Goal: Task Accomplishment & Management: Complete application form

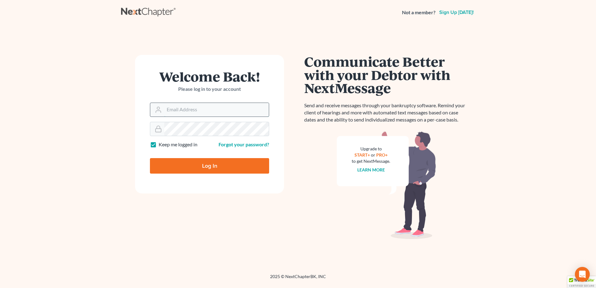
click at [178, 108] on input "Email Address" at bounding box center [216, 110] width 105 height 14
type input "[PERSON_NAME][EMAIL_ADDRESS][DOMAIN_NAME]"
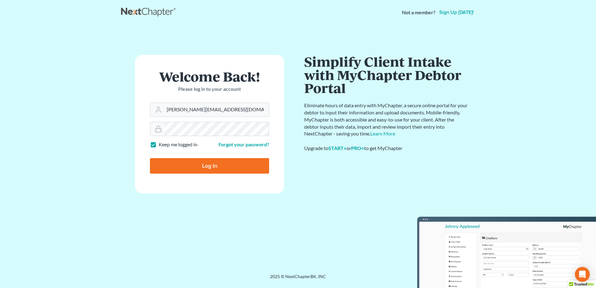
click at [204, 167] on input "Log In" at bounding box center [209, 166] width 119 height 16
type input "Thinking..."
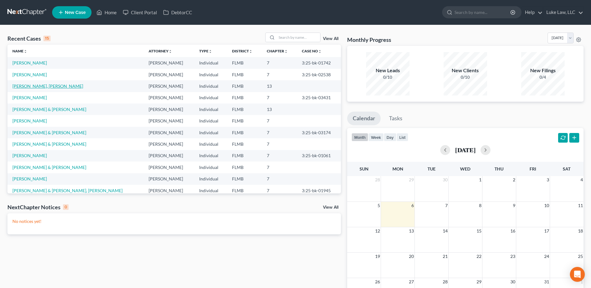
click at [32, 87] on link "Danny, David" at bounding box center [47, 85] width 71 height 5
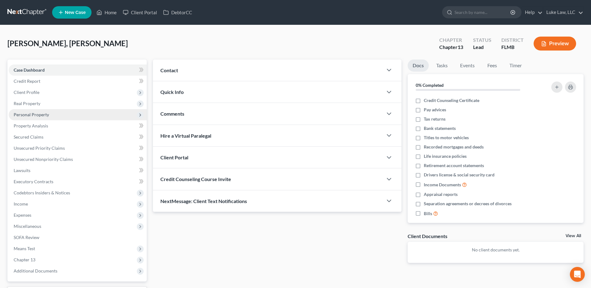
click at [38, 113] on span "Personal Property" at bounding box center [31, 114] width 35 height 5
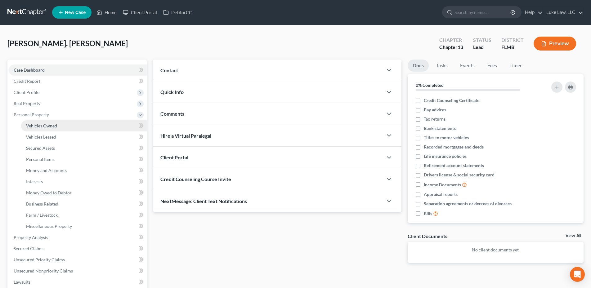
click at [47, 128] on span "Vehicles Owned" at bounding box center [41, 125] width 31 height 5
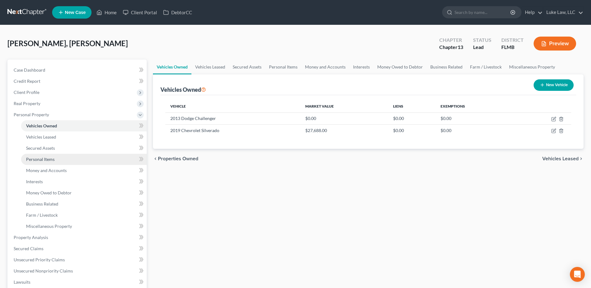
click at [47, 161] on span "Personal Items" at bounding box center [40, 159] width 29 height 5
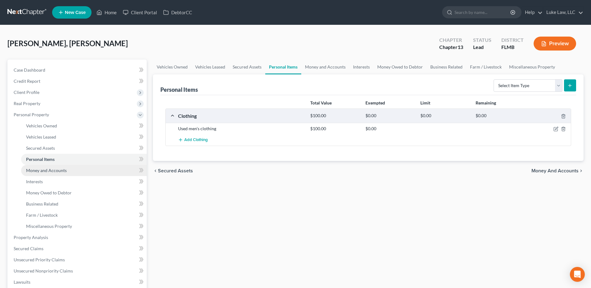
click at [48, 168] on span "Money and Accounts" at bounding box center [46, 170] width 41 height 5
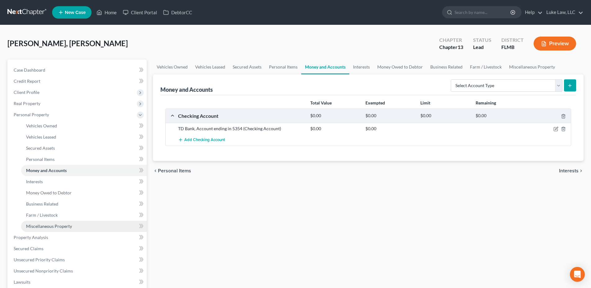
click at [56, 227] on span "Miscellaneous Property" at bounding box center [49, 226] width 46 height 5
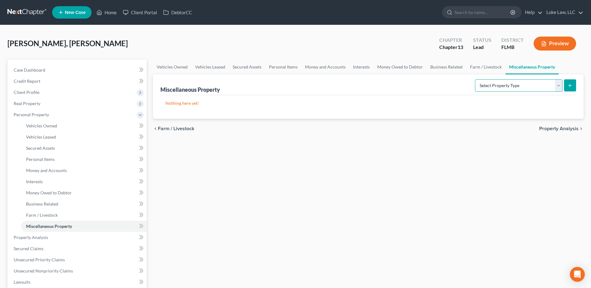
click at [560, 87] on select "Select Property Type Assigned for Creditor Benefit Within 1 Year Holding for An…" at bounding box center [519, 85] width 88 height 12
click at [396, 47] on div "Danny, David Upgraded Chapter Chapter 13 Status Lead District FLMB Preview" at bounding box center [295, 46] width 576 height 27
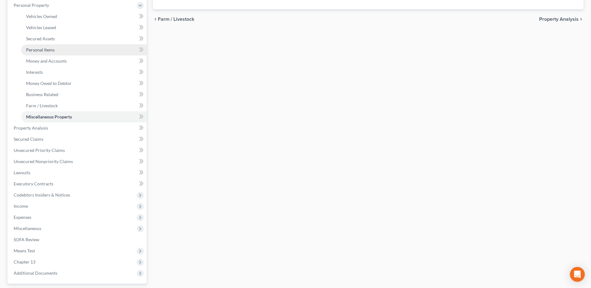
scroll to position [124, 0]
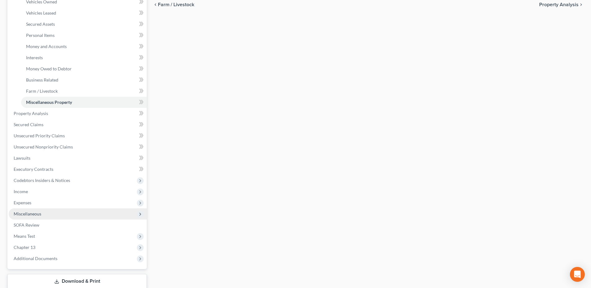
click at [45, 215] on span "Miscellaneous" at bounding box center [78, 214] width 138 height 11
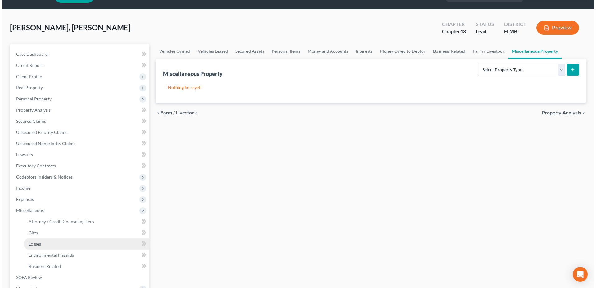
scroll to position [16, 0]
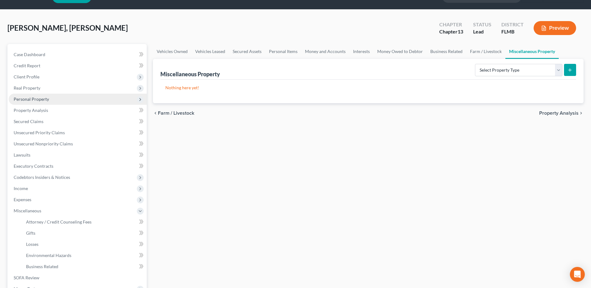
click at [43, 100] on span "Personal Property" at bounding box center [31, 99] width 35 height 5
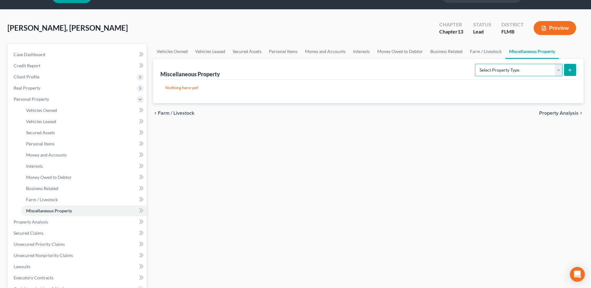
click at [557, 70] on select "Select Property Type Assigned for Creditor Benefit Within 1 Year Holding for An…" at bounding box center [519, 70] width 88 height 12
select select "holding_for_another"
click at [475, 64] on select "Select Property Type Assigned for Creditor Benefit Within 1 Year Holding for An…" at bounding box center [519, 70] width 88 height 12
click at [566, 70] on button "submit" at bounding box center [570, 70] width 12 height 12
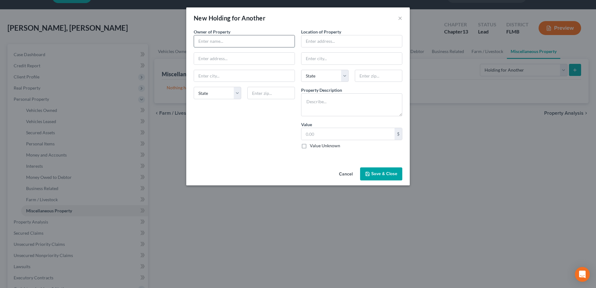
click at [205, 40] on input "text" at bounding box center [244, 41] width 101 height 12
click at [224, 41] on input "Billy & Lorrie Roche" at bounding box center [244, 41] width 101 height 12
click at [211, 42] on input "Billy & Lorrie Roche" at bounding box center [244, 41] width 101 height 12
click at [228, 41] on input "Billy and Lorrie Roche" at bounding box center [244, 41] width 101 height 12
type input "Billy and Lorrie and Jeremiah Roche"
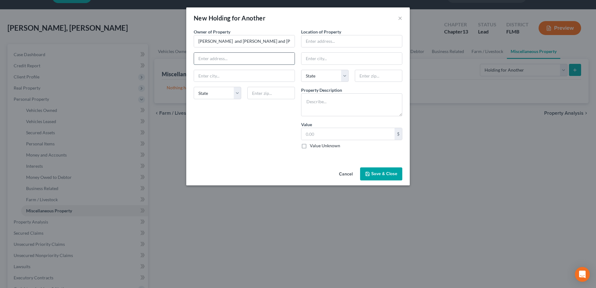
click at [210, 60] on input "text" at bounding box center [244, 59] width 101 height 12
type input "4508 Peppergrass Street"
type input "Middleburg"
select select "9"
type input "32068"
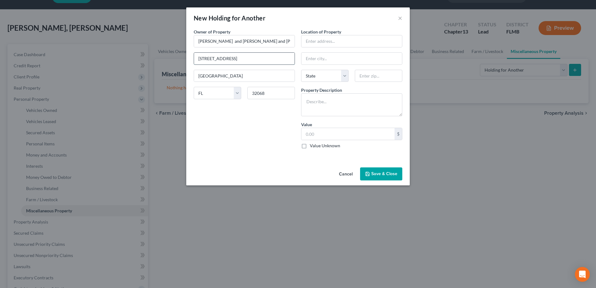
drag, startPoint x: 252, startPoint y: 59, endPoint x: 198, endPoint y: 61, distance: 54.7
click at [198, 61] on input "4508 Peppergrass Street" at bounding box center [244, 59] width 101 height 12
click at [311, 39] on input "text" at bounding box center [351, 41] width 101 height 12
paste input "4508 Peppergrass Street"
type input "4508 Peppergrass Street"
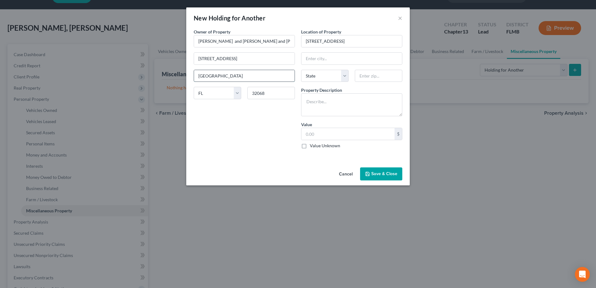
drag, startPoint x: 233, startPoint y: 77, endPoint x: 199, endPoint y: 76, distance: 34.1
click at [199, 76] on input "Middleburg" at bounding box center [244, 76] width 101 height 12
click at [311, 58] on input "text" at bounding box center [351, 59] width 101 height 12
paste input "Middleburg"
type input "Middleburg"
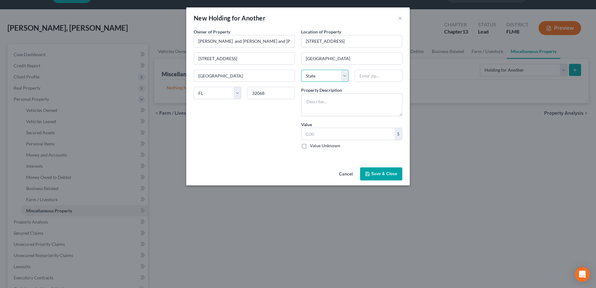
click at [328, 78] on select "State AL AK AR AZ CA CO CT DE DC FL GA GU HI ID IL IN IA KS KY LA ME MD MA MI M…" at bounding box center [324, 76] width 47 height 12
select select "9"
click at [301, 70] on select "State AL AK AR AZ CA CO CT DE DC FL GA GU HI ID IL IN IA KS KY LA ME MD MA MI M…" at bounding box center [324, 76] width 47 height 12
click at [370, 75] on input "text" at bounding box center [378, 76] width 47 height 12
type input "32068"
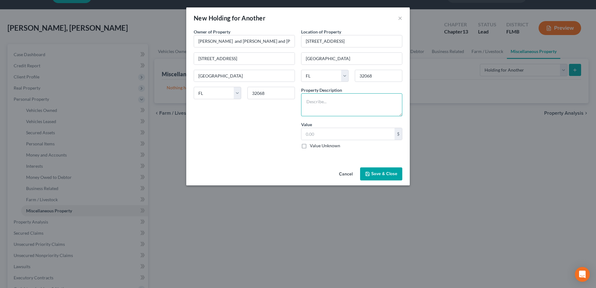
click at [311, 100] on textarea at bounding box center [351, 104] width 101 height 23
click at [311, 109] on textarea "printer, laptop, computer, tall jewelry box, knick knacks, wine cooler, table s…" at bounding box center [351, 104] width 101 height 23
click at [315, 96] on textarea "printer, laptop, computer, tall jewelry box, Knick knacks, wine cooler, table s…" at bounding box center [351, 104] width 101 height 23
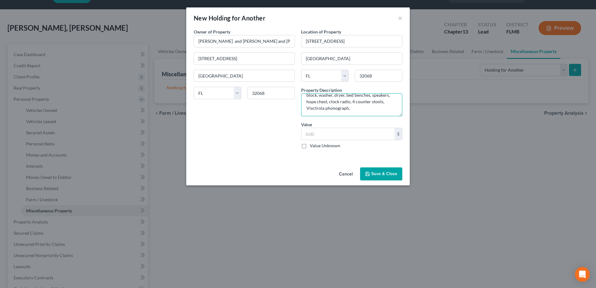
click at [316, 108] on textarea "printer, laptop, computer, tall jewelry box, Knick knacks, wine cooler, table s…" at bounding box center [351, 104] width 101 height 23
click at [348, 108] on textarea "printer, laptop, computer, tall jewelry box, Knick knacks, wine cooler, table s…" at bounding box center [351, 104] width 101 height 23
click at [336, 113] on textarea "printer, laptop, computer, tall jewelry box, Knick knacks, wine cooler, table s…" at bounding box center [351, 104] width 101 height 23
click at [334, 114] on textarea "printer, laptop, computer, tall jewelry box, Knick knacks, wine cooler, table s…" at bounding box center [351, 104] width 101 height 23
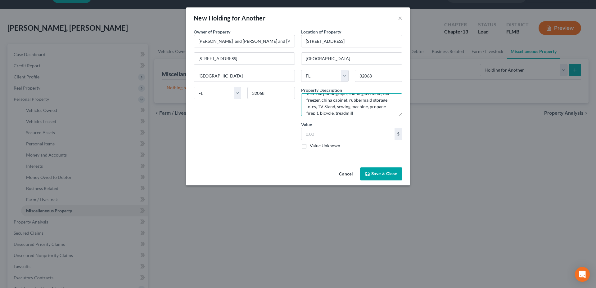
click at [352, 112] on textarea "printer, laptop, computer, tall jewelry box, Knick knacks, wine cooler, table s…" at bounding box center [351, 104] width 101 height 23
type textarea "printer, laptop, computer, tall jewelry box, Knick knacks, wine cooler, table s…"
click at [318, 133] on input "text" at bounding box center [347, 134] width 93 height 12
type input "1,100.00"
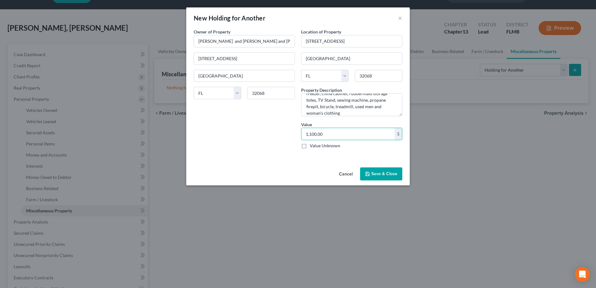
click at [385, 172] on button "Save & Close" at bounding box center [381, 174] width 42 height 13
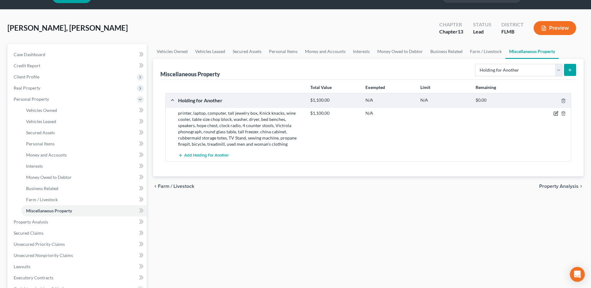
click at [556, 115] on icon "button" at bounding box center [556, 113] width 5 height 5
select select "9"
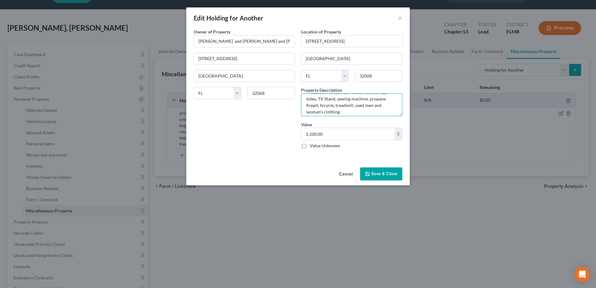
scroll to position [46, 0]
click at [339, 109] on textarea "printer, laptop, computer, tall jewelry box, Knick knacks, wine cooler, table s…" at bounding box center [351, 104] width 101 height 23
click at [372, 108] on textarea "printer, laptop, computer, tall jewelry box, Knick knacks, wine cooler, table s…" at bounding box center [351, 104] width 101 height 23
click at [368, 114] on textarea "printer, laptop, computer, tall jewelry box, Knick knacks, wine cooler, table s…" at bounding box center [351, 104] width 101 height 23
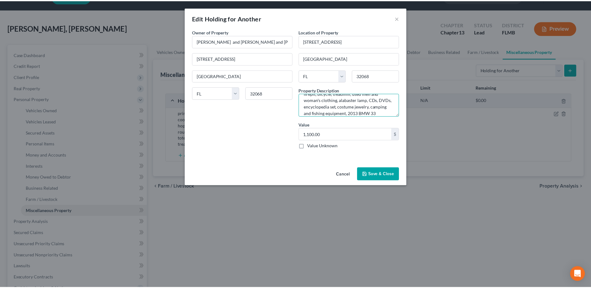
scroll to position [60, 0]
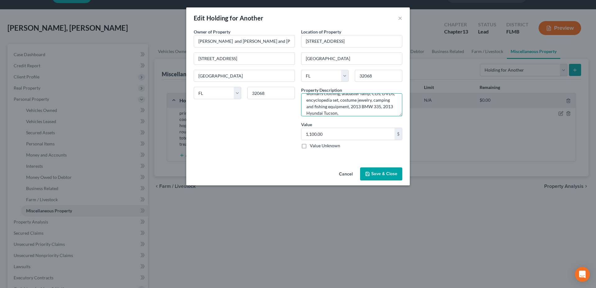
type textarea "printer, laptop, computer, tall jewelry box, Knick knacks, wine cooler, table s…"
click at [383, 173] on button "Save & Close" at bounding box center [381, 174] width 42 height 13
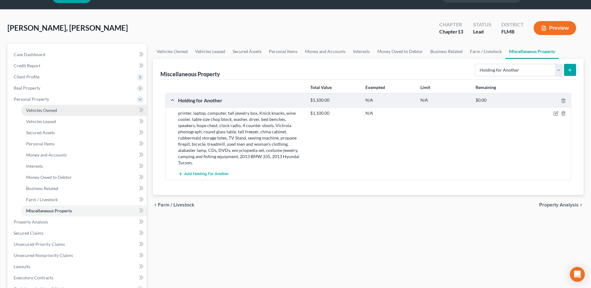
click at [52, 112] on span "Vehicles Owned" at bounding box center [41, 110] width 31 height 5
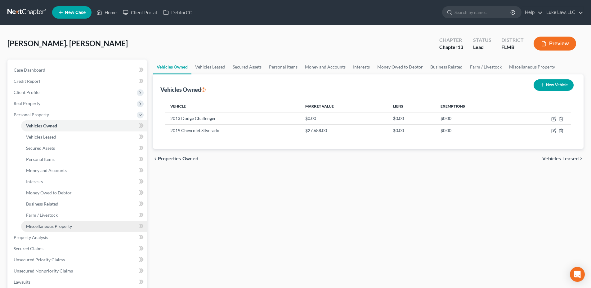
drag, startPoint x: 67, startPoint y: 227, endPoint x: 87, endPoint y: 208, distance: 27.4
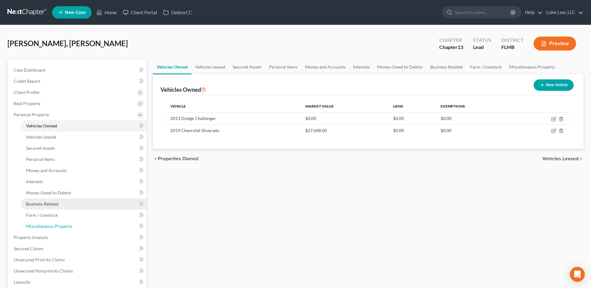
click at [67, 227] on span "Miscellaneous Property" at bounding box center [49, 226] width 46 height 5
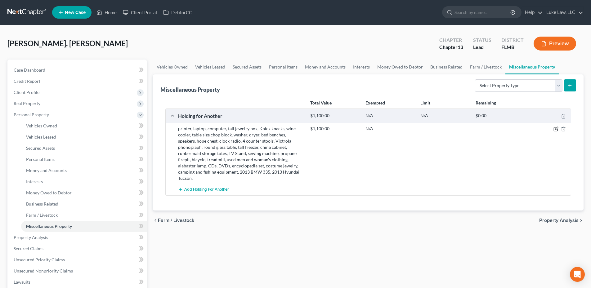
click at [557, 129] on icon "button" at bounding box center [556, 129] width 5 height 5
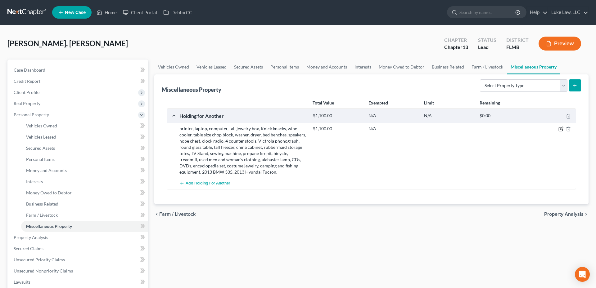
select select "9"
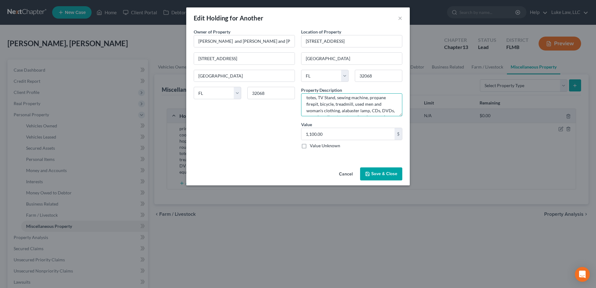
scroll to position [65, 0]
click at [360, 109] on textarea "printer, laptop, computer, tall jewelry box, Knick knacks, wine cooler, table s…" at bounding box center [351, 104] width 101 height 23
click at [357, 101] on textarea "printer, laptop, computer, tall jewelry box, Knick knacks, wine cooler, table s…" at bounding box center [351, 104] width 101 height 23
type textarea "printer, laptop, computer, tall jewelry box, Knick knacks, wine cooler, table s…"
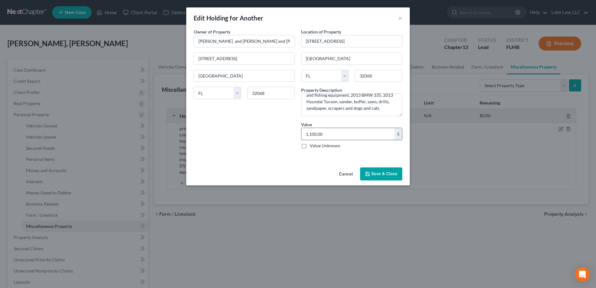
click at [326, 136] on input "1,100.00" at bounding box center [347, 134] width 93 height 12
type input "9,660.00"
click at [388, 172] on button "Save & Close" at bounding box center [381, 174] width 42 height 13
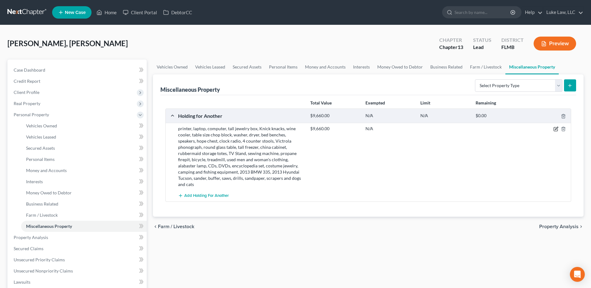
click at [556, 129] on icon "button" at bounding box center [556, 128] width 3 height 3
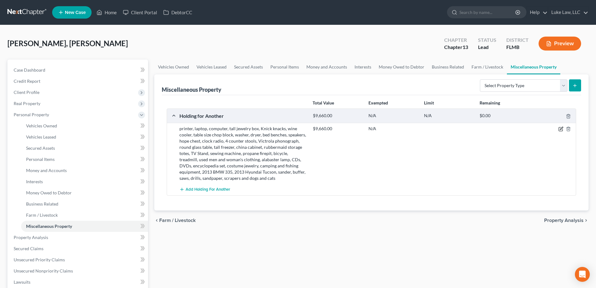
select select "9"
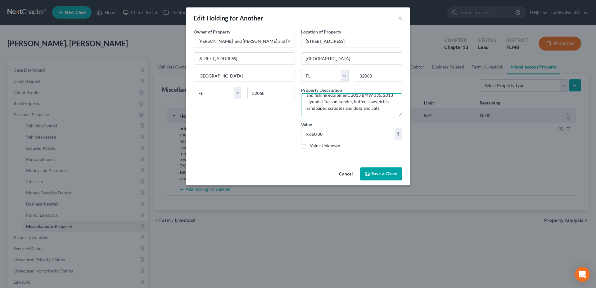
scroll to position [78, 0]
click at [375, 102] on textarea "printer, laptop, computer, tall jewelry box, Knick knacks, wine cooler, table s…" at bounding box center [351, 104] width 101 height 23
click at [314, 110] on textarea "printer, laptop, computer, tall jewelry box, Knick knacks, wine cooler, table s…" at bounding box center [351, 104] width 101 height 23
click at [326, 109] on textarea "printer, laptop, computer, tall jewelry box, Knick knacks, wine cooler, table s…" at bounding box center [351, 104] width 101 height 23
click at [336, 108] on textarea "printer, laptop, computer, tall jewelry box, Knick knacks, wine cooler, table s…" at bounding box center [351, 104] width 101 height 23
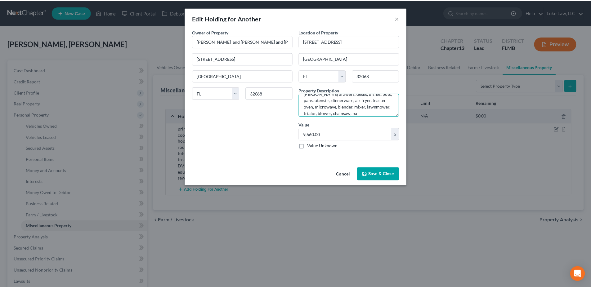
scroll to position [106, 0]
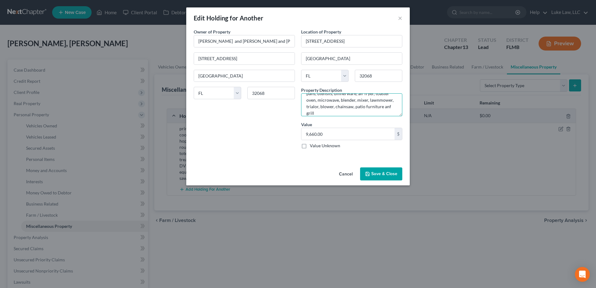
click at [341, 114] on textarea "printer, laptop, computer, tall jewelry box, Knick knacks, wine cooler, table s…" at bounding box center [351, 104] width 101 height 23
click at [348, 106] on textarea "printer, laptop, computer, tall jewelry box, Knick knacks, wine cooler, table s…" at bounding box center [351, 104] width 101 height 23
click at [375, 108] on textarea "printer, laptop, computer, tall jewelry box, Knick knacks, wine cooler, table s…" at bounding box center [351, 104] width 101 height 23
click at [349, 107] on textarea "printer, laptop, computer, tall jewelry box, Knick knacks, wine cooler, table s…" at bounding box center [351, 104] width 101 height 23
click at [354, 114] on textarea "printer, laptop, computer, tall jewelry box, Knick knacks, wine cooler, table s…" at bounding box center [351, 104] width 101 height 23
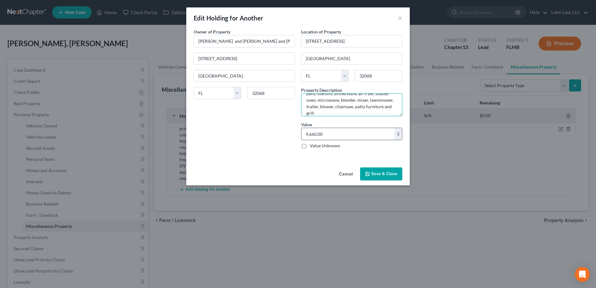
type textarea "printer, laptop, computer, tall jewelry box, Knick knacks, wine cooler, table s…"
click at [322, 133] on input "9,660.00" at bounding box center [347, 134] width 93 height 12
type input "11,035.00"
click at [379, 172] on button "Save & Close" at bounding box center [381, 174] width 42 height 13
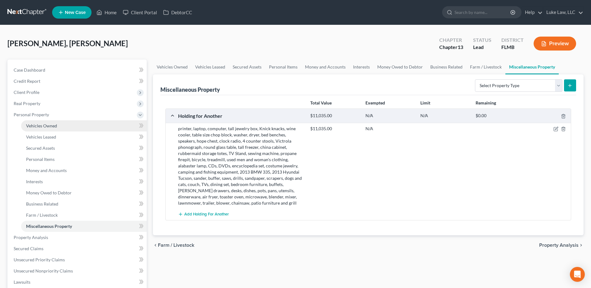
click at [52, 126] on span "Vehicles Owned" at bounding box center [41, 125] width 31 height 5
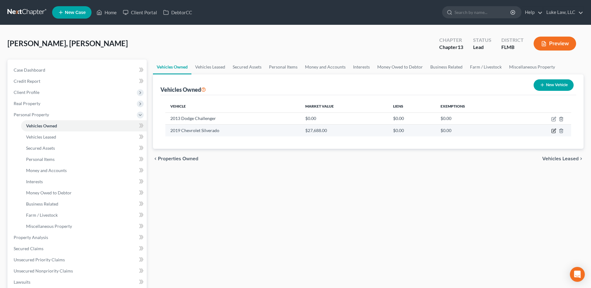
click at [553, 132] on icon "button" at bounding box center [554, 131] width 5 height 5
select select "0"
select select "7"
select select "2"
select select "3"
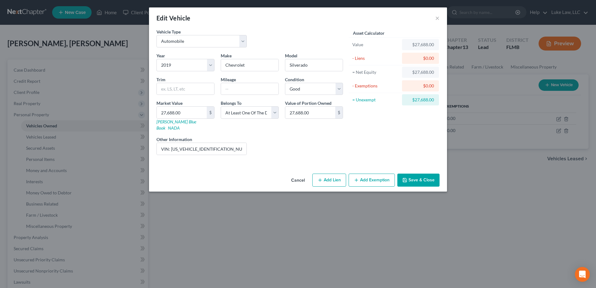
click at [426, 176] on button "Save & Close" at bounding box center [418, 180] width 42 height 13
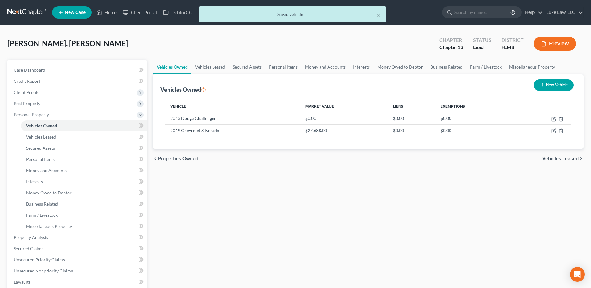
click at [554, 88] on button "New Vehicle" at bounding box center [554, 84] width 40 height 11
select select "0"
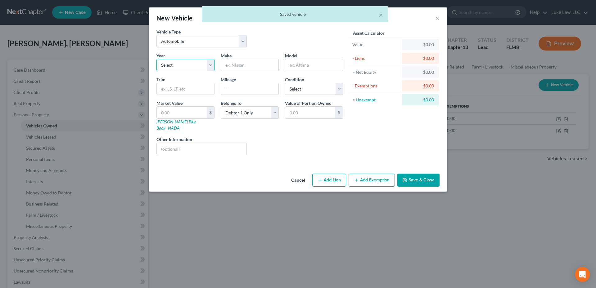
click at [208, 66] on select "Select 2026 2025 2024 2023 2022 2021 2020 2019 2018 2017 2016 2015 2014 2013 20…" at bounding box center [185, 65] width 58 height 12
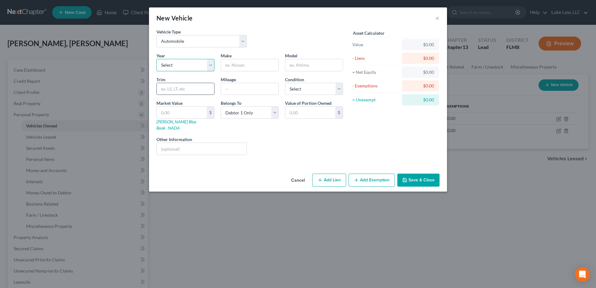
select select "23"
click at [156, 59] on select "Select 2026 2025 2024 2023 2022 2021 2020 2019 2018 2017 2016 2015 2014 2013 20…" at bounding box center [185, 65] width 58 height 12
click at [227, 65] on input "text" at bounding box center [249, 65] width 57 height 12
type input "Ford"
type input "Maverick"
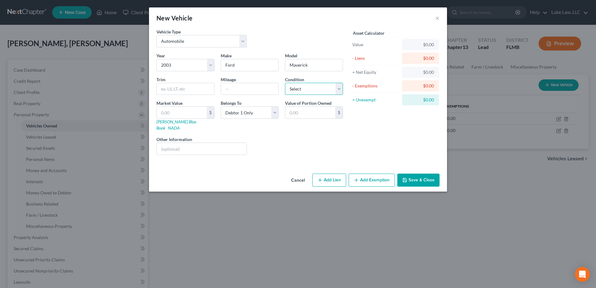
click at [340, 88] on select "Select Excellent Very Good Good Fair Poor" at bounding box center [314, 89] width 58 height 12
select select "4"
click at [285, 83] on select "Select Excellent Very Good Good Fair Poor" at bounding box center [314, 89] width 58 height 12
drag, startPoint x: 432, startPoint y: 174, endPoint x: 430, endPoint y: 170, distance: 3.5
click at [431, 174] on button "Save & Close" at bounding box center [418, 180] width 42 height 13
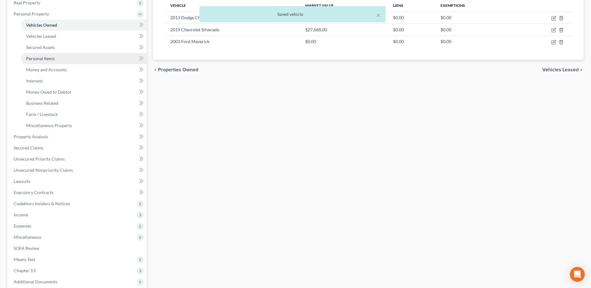
scroll to position [124, 0]
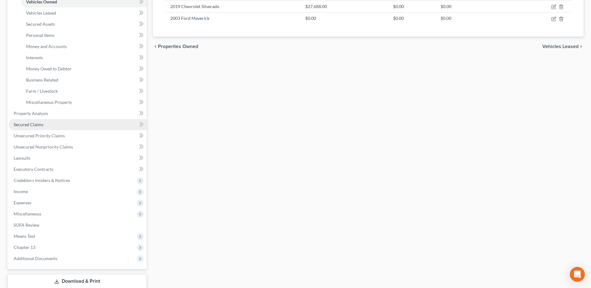
click at [36, 126] on span "Secured Claims" at bounding box center [29, 124] width 30 height 5
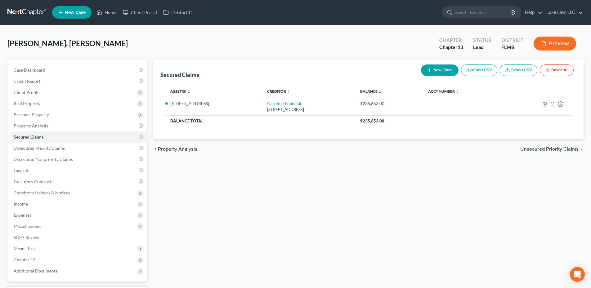
click at [447, 70] on button "New Claim" at bounding box center [440, 70] width 38 height 11
select select "0"
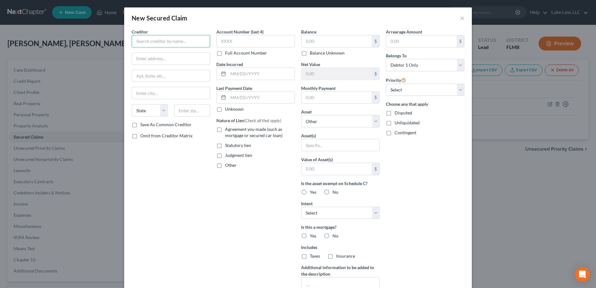
click at [153, 40] on input "text" at bounding box center [171, 41] width 79 height 12
type input "Ally Financial"
type input "PO Box 380901"
type input "Bloomington"
select select "24"
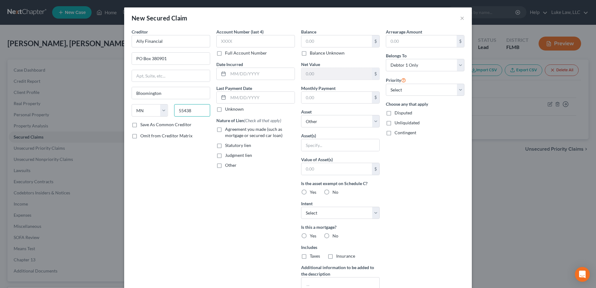
type input "55438"
type input "Minneapolis"
click at [225, 53] on label "Full Account Number" at bounding box center [246, 53] width 42 height 6
click at [228, 53] on input "Full Account Number" at bounding box center [230, 52] width 4 height 4
click at [226, 43] on input "text" at bounding box center [255, 41] width 79 height 12
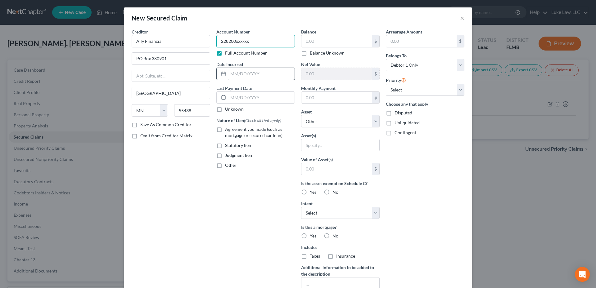
type input "228200xxxxxx"
click at [240, 73] on input "text" at bounding box center [261, 74] width 66 height 12
type input "03/2023"
click at [225, 131] on label "Agreement you made (such as mortgage or secured car loan)" at bounding box center [260, 132] width 70 height 12
click at [228, 130] on input "Agreement you made (such as mortgage or secured car loan)" at bounding box center [230, 128] width 4 height 4
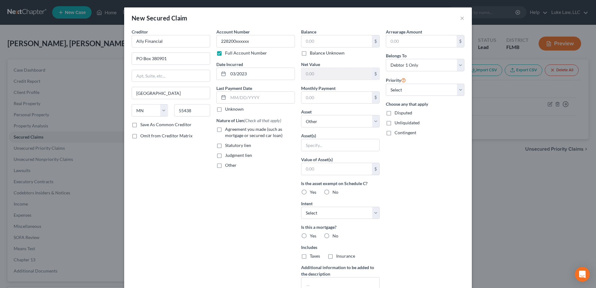
checkbox input "true"
click at [324, 42] on input "text" at bounding box center [336, 41] width 70 height 12
type input "49,866.00"
click at [342, 98] on input "text" at bounding box center [336, 98] width 70 height 12
type input "1,179.00"
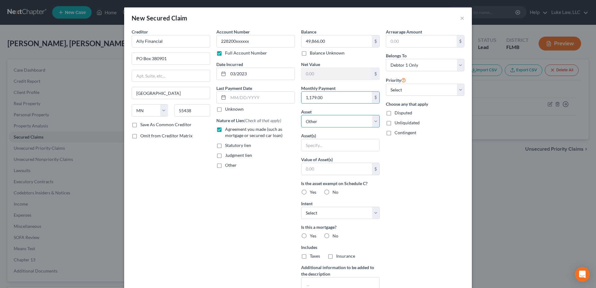
click at [374, 123] on select "Select Other Multiple Assets 2003 Ford Maverick - $0.0 printer, laptop, compute…" at bounding box center [340, 121] width 79 height 12
select select "8"
click at [301, 115] on select "Select Other Multiple Assets 2003 Ford Maverick - $0.0 printer, laptop, compute…" at bounding box center [340, 121] width 79 height 12
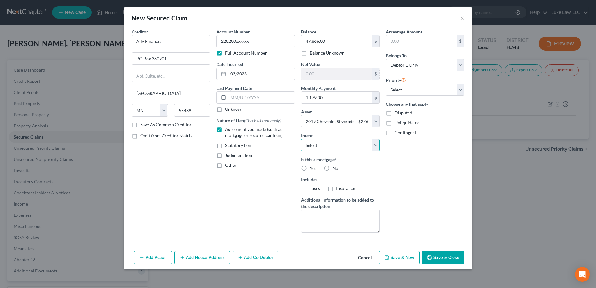
click at [377, 146] on select "Select Surrender Redeem Reaffirm Avoid Other" at bounding box center [340, 145] width 79 height 12
select select "2"
click at [301, 139] on select "Select Surrender Redeem Reaffirm Avoid Other" at bounding box center [340, 145] width 79 height 12
click at [332, 168] on label "No" at bounding box center [335, 168] width 6 height 6
click at [335, 168] on input "No" at bounding box center [337, 167] width 4 height 4
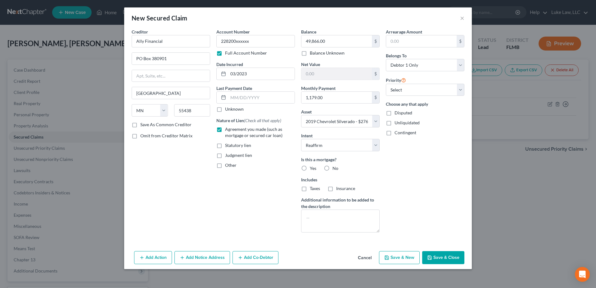
radio input "true"
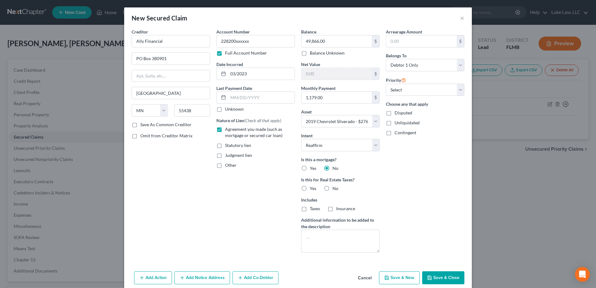
click at [332, 188] on label "No" at bounding box center [335, 189] width 6 height 6
click at [335, 188] on input "No" at bounding box center [337, 188] width 4 height 4
radio input "true"
click at [459, 66] on select "Select Debtor 1 Only Debtor 2 Only Debtor 1 And Debtor 2 Only At Least One Of T…" at bounding box center [425, 65] width 79 height 12
select select "3"
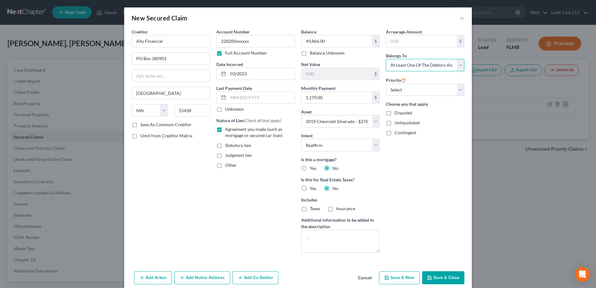
click at [386, 59] on select "Select Debtor 1 Only Debtor 2 Only Debtor 1 And Debtor 2 Only At Least One Of T…" at bounding box center [425, 65] width 79 height 12
click at [250, 279] on button "Add Co-Debtor" at bounding box center [255, 278] width 46 height 13
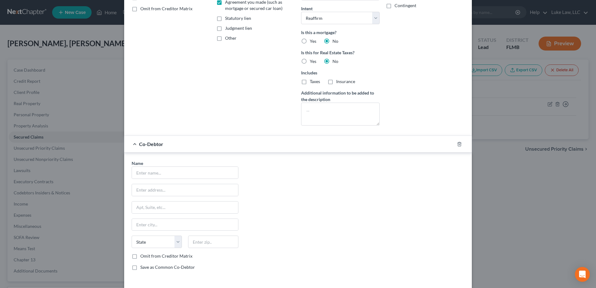
scroll to position [154, 0]
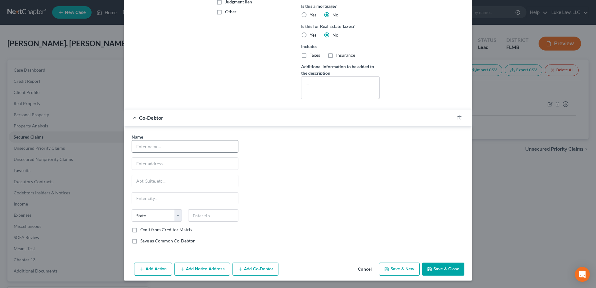
click at [168, 150] on input "text" at bounding box center [185, 147] width 106 height 12
click at [136, 145] on input "Keremy Roche" at bounding box center [185, 147] width 106 height 12
type input "Jeremy Roche"
click at [155, 163] on input "text" at bounding box center [185, 164] width 106 height 12
type input "4508 Peppergrass Street"
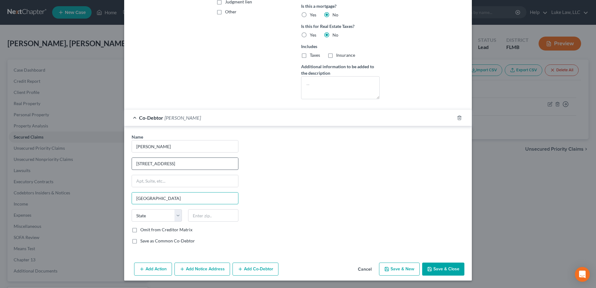
type input "Middleburg"
select select "9"
type input "32068"
click at [189, 269] on button "Add Notice Address" at bounding box center [202, 269] width 56 height 13
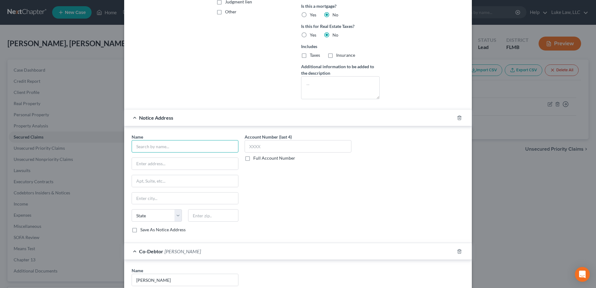
click at [188, 145] on input "text" at bounding box center [185, 146] width 107 height 12
type input "LOGS Legal Group"
type input "A"
type input "Lara Diskin"
type input "750 Park of Commerce Blvd. Suite 130"
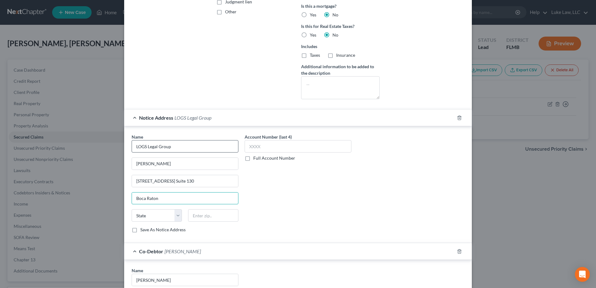
type input "Boca Raton"
select select "9"
type input "."
type input "33487"
click at [253, 159] on label "Full Account Number" at bounding box center [274, 158] width 42 height 6
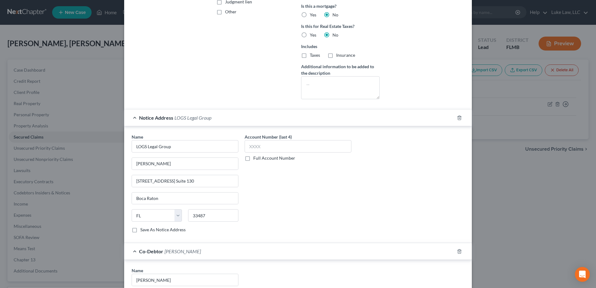
click at [256, 159] on input "Full Account Number" at bounding box center [258, 157] width 4 height 4
click at [252, 148] on input "text" at bounding box center [298, 146] width 107 height 12
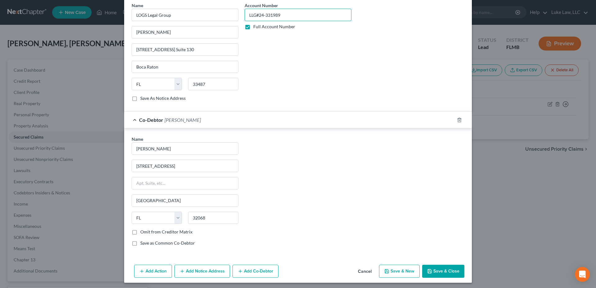
scroll to position [287, 0]
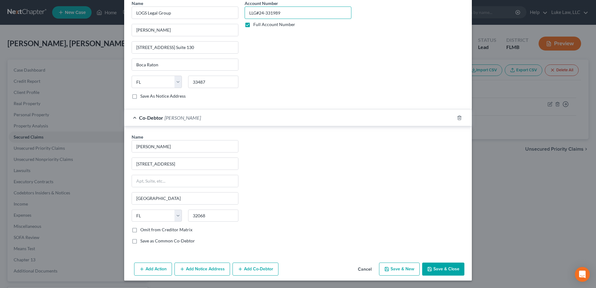
type input "LLG#24-331989"
click at [158, 269] on button "Add Action" at bounding box center [153, 269] width 38 height 13
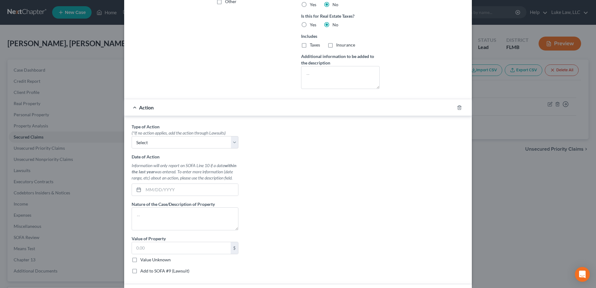
scroll to position [162, 0]
click at [230, 144] on select "Select Repossession Garnishment Foreclosure Personal Injury Attached, Seized, O…" at bounding box center [185, 144] width 107 height 12
select select "0"
click at [132, 138] on select "Select Repossession Garnishment Foreclosure Personal Injury Attached, Seized, O…" at bounding box center [185, 144] width 107 height 12
click at [152, 192] on input "text" at bounding box center [190, 192] width 95 height 12
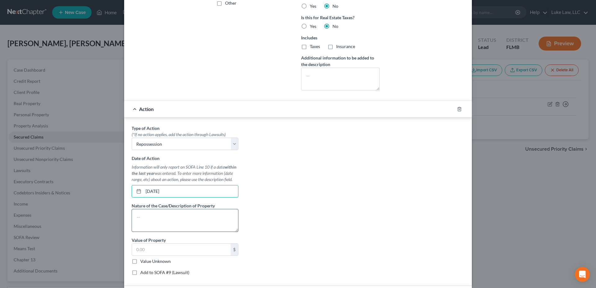
type input "11/18/2024"
click at [153, 213] on textarea at bounding box center [185, 220] width 107 height 23
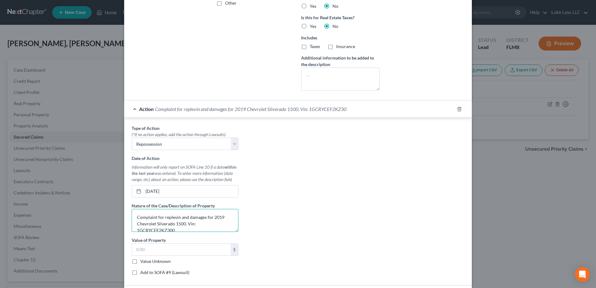
scroll to position [1, 0]
click at [162, 217] on textarea "Complaint for replevin and damages for 2019 Chevrolet Silverado 1500, Vin: 1GCR…" at bounding box center [185, 220] width 107 height 23
click at [163, 217] on textarea "Replevin and damages for 2019 Chevrolet Silverado 1500, Vin: 1GCRYCEF2KZ300734" at bounding box center [185, 220] width 107 height 23
type textarea "Replevin and Damages for 2019 Chevrolet Silverado 1500, Vin: 1GCRYCEF2KZ300734"
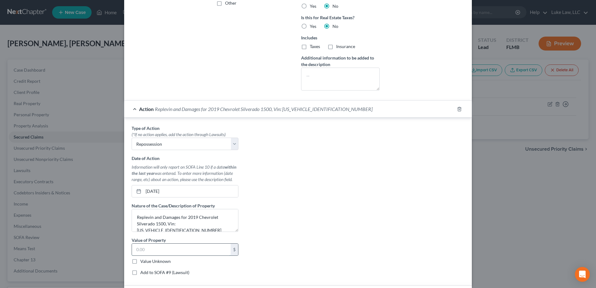
click at [193, 248] on input "text" at bounding box center [181, 250] width 99 height 12
type input "49,866.94"
click at [230, 144] on select "Select Repossession Garnishment Foreclosure Personal Injury Attached, Seized, O…" at bounding box center [185, 144] width 107 height 12
click at [132, 138] on select "Select Repossession Garnishment Foreclosure Personal Injury Attached, Seized, O…" at bounding box center [185, 144] width 107 height 12
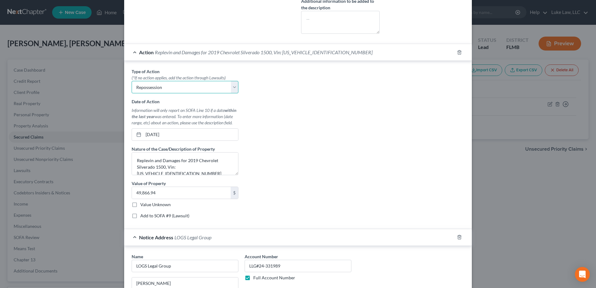
scroll to position [286, 0]
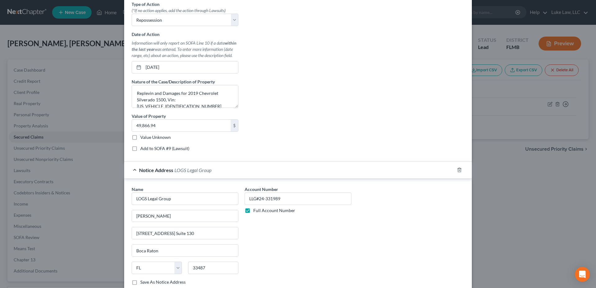
click at [140, 149] on label "Add to SOFA #9 (Lawsuit)" at bounding box center [164, 149] width 49 height 6
click at [143, 149] on input "Add to SOFA #9 (Lawsuit)" at bounding box center [145, 148] width 4 height 4
checkbox input "true"
select select "0"
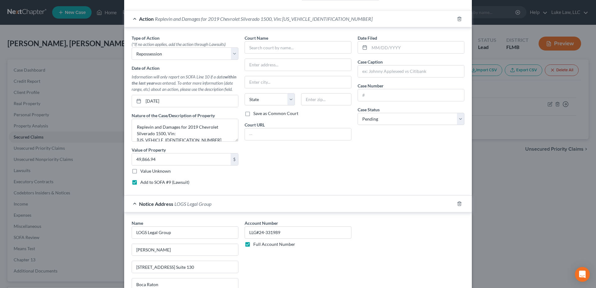
scroll to position [193, 0]
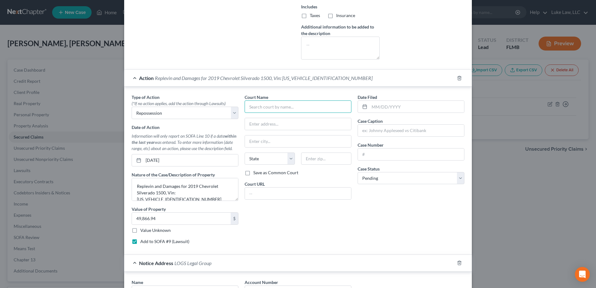
click at [260, 107] on input "text" at bounding box center [298, 107] width 107 height 12
type input "c"
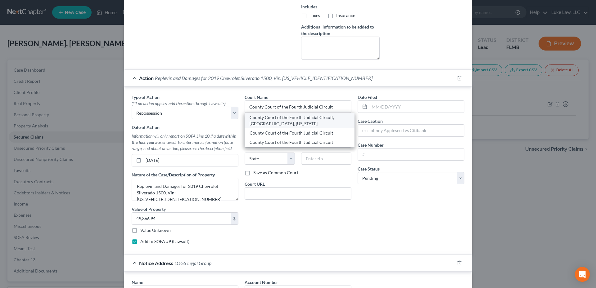
click at [273, 125] on div "County Court of the Fourth Judicial Circuit, Clay County, Florida" at bounding box center [300, 121] width 100 height 12
type input "County Court of the Fourth Judicial Circuit, Clay County, Florida"
type input "825 North Orange Avenue"
type input "Green Cove Springs"
select select "9"
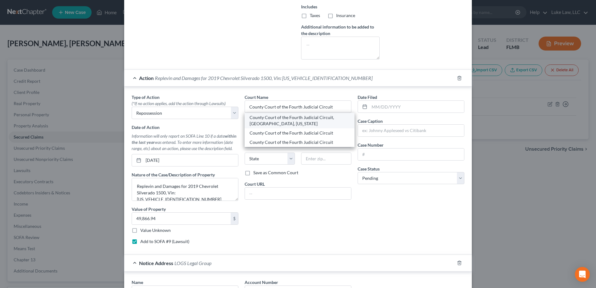
type input "32043"
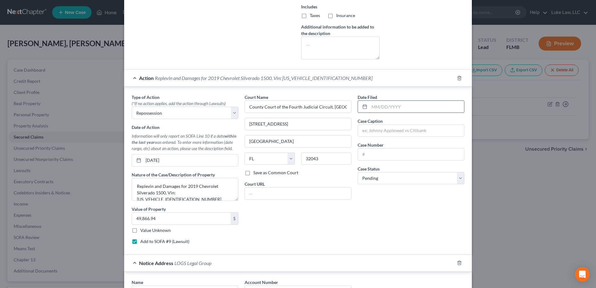
click at [374, 107] on input "text" at bounding box center [416, 107] width 95 height 12
type input "11/18/2004"
click at [368, 130] on input "text" at bounding box center [411, 131] width 106 height 12
type input "Ally Bank vs. David J. Danny and Jeremy Roche"
click at [366, 152] on input "text" at bounding box center [411, 155] width 106 height 12
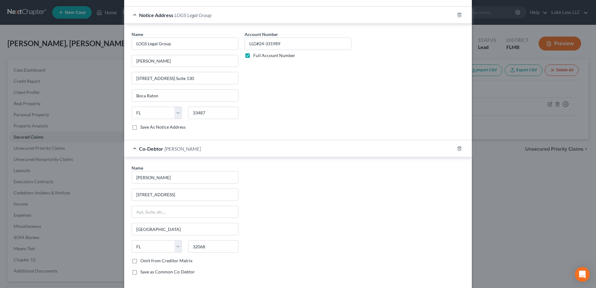
scroll to position [473, 0]
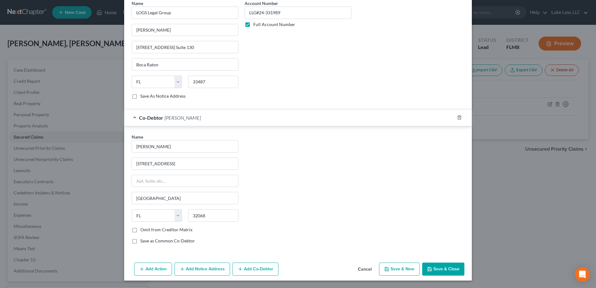
type input "2024-CC-002534"
click at [441, 267] on button "Save & Close" at bounding box center [443, 269] width 42 height 13
select select
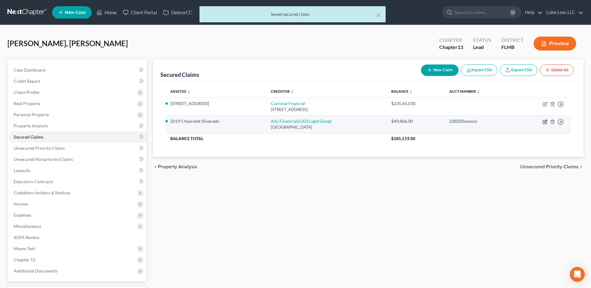
click at [543, 121] on icon "button" at bounding box center [545, 122] width 4 height 4
select select "24"
select select "8"
select select "2"
select select "3"
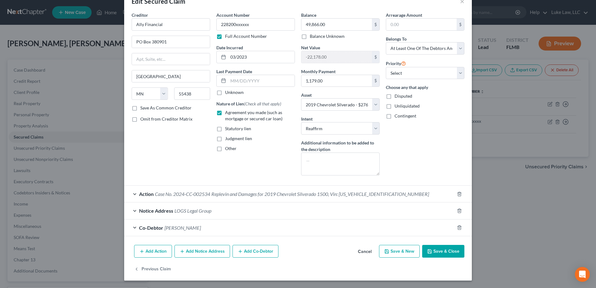
scroll to position [0, 0]
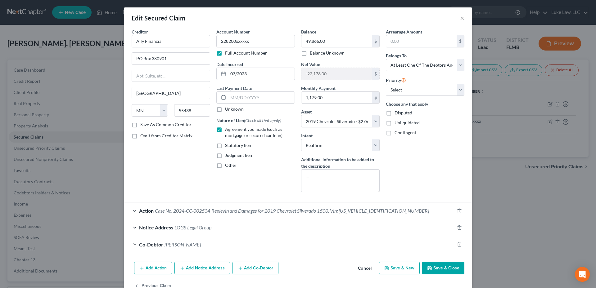
click at [438, 265] on button "Save & Close" at bounding box center [443, 268] width 42 height 13
select select
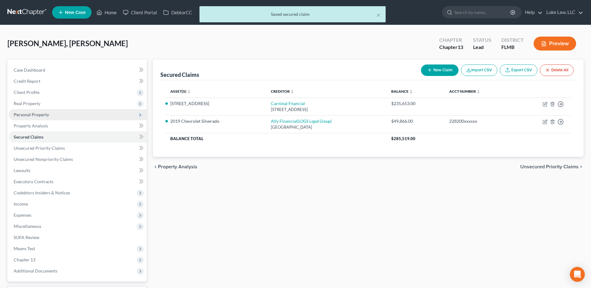
click at [40, 117] on span "Personal Property" at bounding box center [31, 114] width 35 height 5
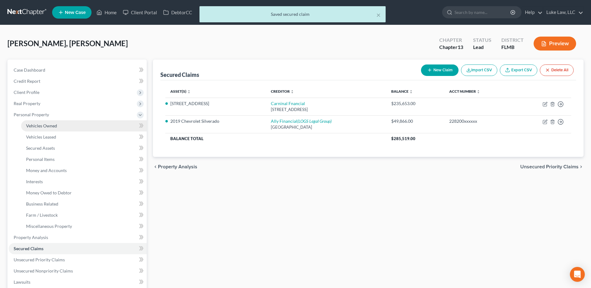
click at [47, 128] on span "Vehicles Owned" at bounding box center [41, 125] width 31 height 5
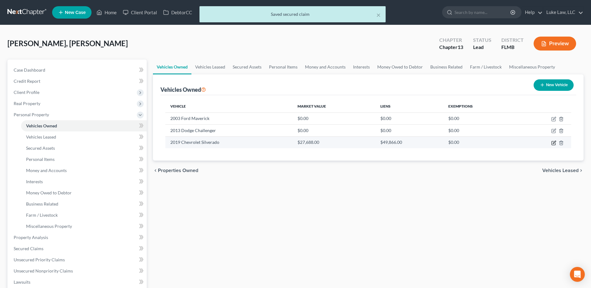
click at [553, 142] on icon "button" at bounding box center [554, 143] width 5 height 5
select select "0"
select select "7"
select select "2"
select select "3"
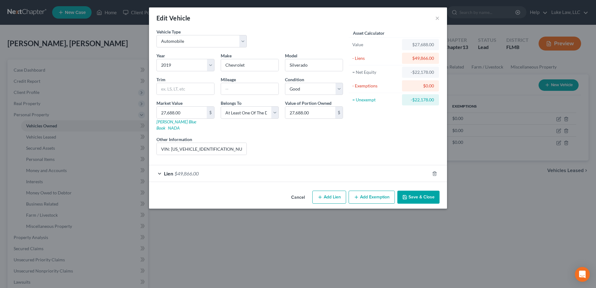
click at [427, 191] on button "Save & Close" at bounding box center [418, 197] width 42 height 13
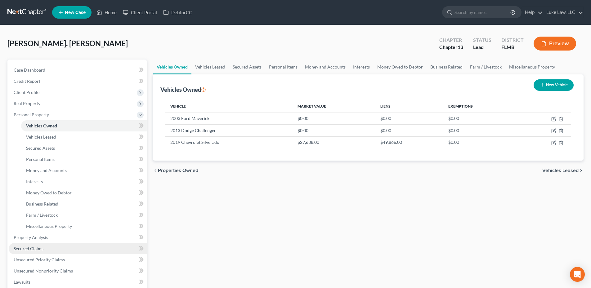
click at [36, 252] on link "Secured Claims" at bounding box center [78, 248] width 138 height 11
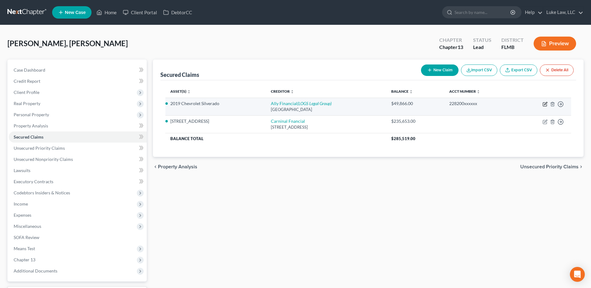
click at [546, 104] on icon "button" at bounding box center [545, 104] width 5 height 5
select select "24"
select select "8"
select select "2"
select select "3"
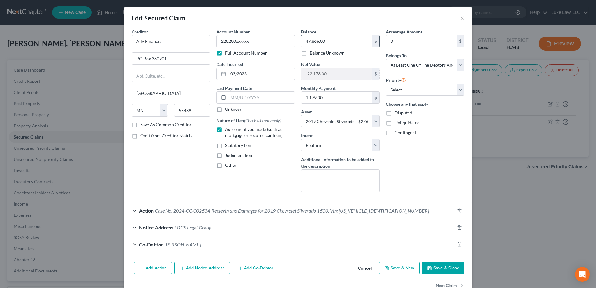
click at [330, 39] on input "49,866.00" at bounding box center [336, 41] width 70 height 12
type input "52,266.00"
click at [435, 268] on button "Save & Close" at bounding box center [443, 268] width 42 height 13
select select
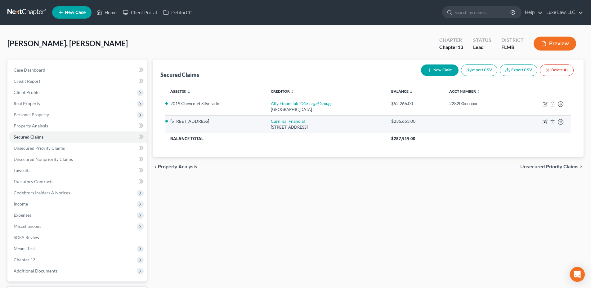
click at [545, 121] on icon "button" at bounding box center [545, 122] width 5 height 5
select select "14"
select select "2"
select select "3"
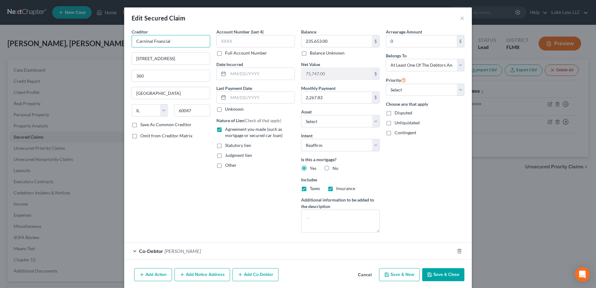
drag, startPoint x: 173, startPoint y: 43, endPoint x: 121, endPoint y: 42, distance: 51.8
click at [121, 42] on div "Edit Secured Claim × Creditor * Carninal Fnancial 1 Corporate Way 360 Lake Zuri…" at bounding box center [298, 144] width 596 height 288
type input "Freedom Mortgage"
click at [205, 21] on div "Edit Secured Claim ×" at bounding box center [298, 17] width 348 height 21
drag, startPoint x: 174, startPoint y: 58, endPoint x: 128, endPoint y: 57, distance: 46.6
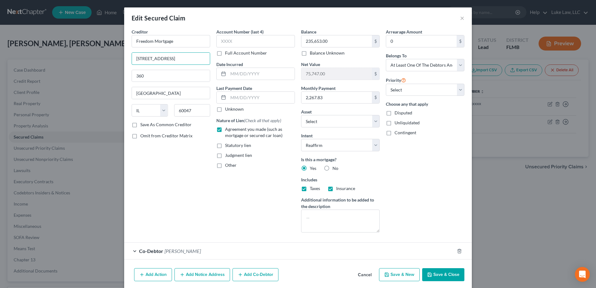
click at [129, 57] on div "Creditor * Freedom Mortgage 1 Corporate Way 360 Lake Zurich State AL AK AR AZ C…" at bounding box center [171, 133] width 85 height 209
type input "11988 Exit 5 Parkway"
click at [152, 78] on input "360" at bounding box center [171, 76] width 78 height 12
type input "3"
drag, startPoint x: 160, startPoint y: 94, endPoint x: 112, endPoint y: 92, distance: 47.5
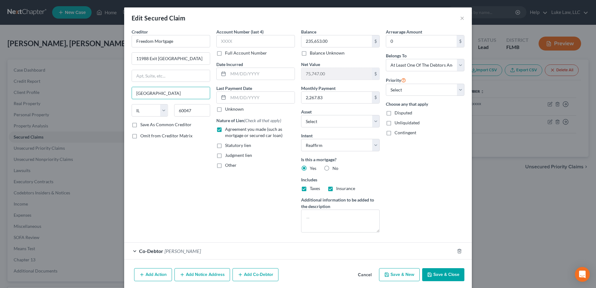
click at [112, 92] on div "Edit Secured Claim × Creditor * Freedom Mortgage 11988 Exit 5 Parkway Lake Zuri…" at bounding box center [298, 144] width 596 height 288
type input "S"
type input "Fisher"
click at [146, 112] on select "State AL AK AR AZ CA CO CT DE DC FL GA GU HI ID IL IN IA KS KY LA ME MD MA MI M…" at bounding box center [150, 110] width 36 height 12
select select "15"
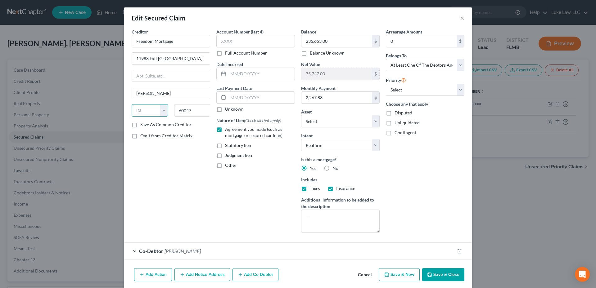
click at [132, 104] on select "State AL AK AR AZ CA CO CT DE DC FL GA GU HI ID IL IN IA KS KY LA ME MD MA MI M…" at bounding box center [150, 110] width 36 height 12
click at [196, 111] on input "60047" at bounding box center [192, 110] width 36 height 12
type input "6"
type input "46037"
click at [225, 56] on label "Full Account Number" at bounding box center [246, 53] width 42 height 6
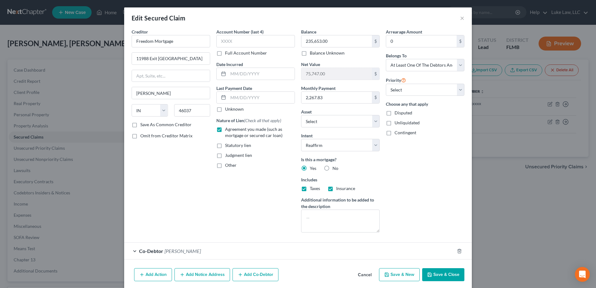
click at [228, 54] on input "Full Account Number" at bounding box center [230, 52] width 4 height 4
click at [225, 41] on input "text" at bounding box center [255, 41] width 79 height 12
type input "15742xxxx"
click at [239, 74] on input "text" at bounding box center [261, 74] width 66 height 12
type input "12/2022"
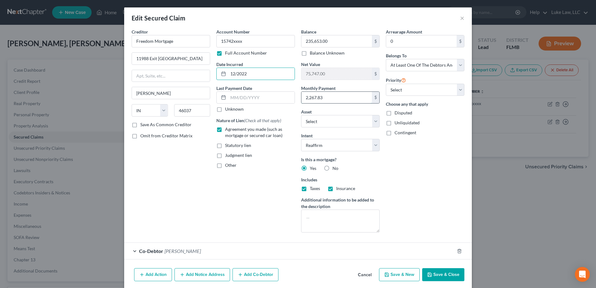
click at [326, 99] on input "2,267.83" at bounding box center [336, 98] width 70 height 12
click at [332, 43] on input "235,653.00" at bounding box center [336, 41] width 70 height 12
type input "232,023.00"
click at [441, 279] on button "Save & Close" at bounding box center [443, 274] width 42 height 13
type input "79,377.00"
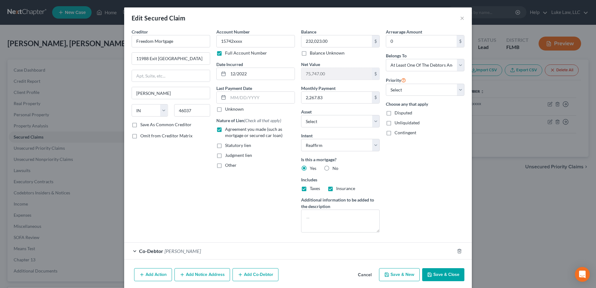
select select "4"
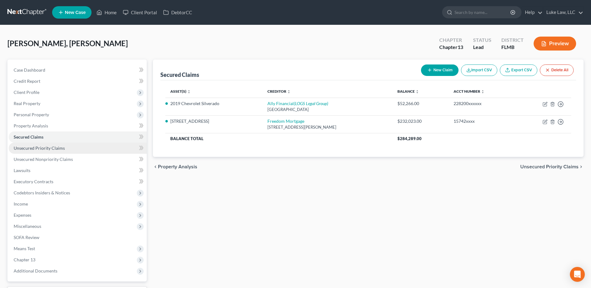
click at [32, 146] on span "Unsecured Priority Claims" at bounding box center [39, 148] width 51 height 5
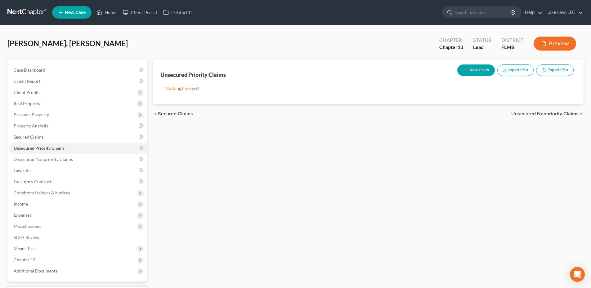
click at [473, 69] on button "New Claim" at bounding box center [477, 70] width 38 height 11
select select "0"
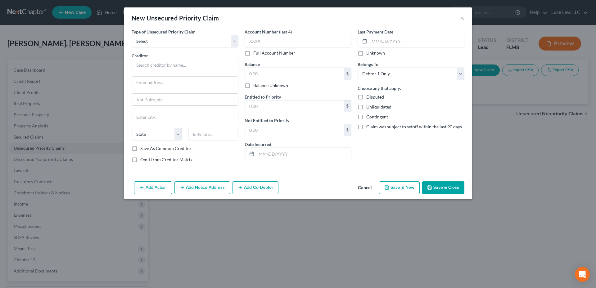
click at [362, 187] on button "Cancel" at bounding box center [365, 188] width 24 height 12
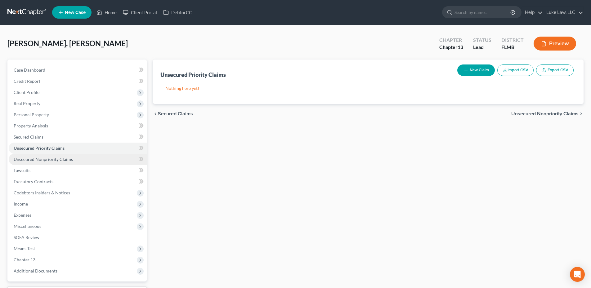
click at [31, 161] on span "Unsecured Nonpriority Claims" at bounding box center [43, 159] width 59 height 5
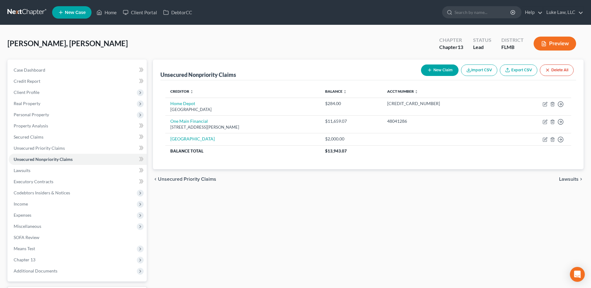
click at [441, 67] on button "New Claim" at bounding box center [440, 70] width 38 height 11
select select "0"
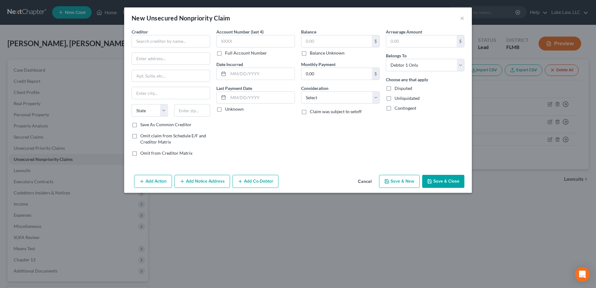
click at [372, 179] on button "Cancel" at bounding box center [365, 182] width 24 height 12
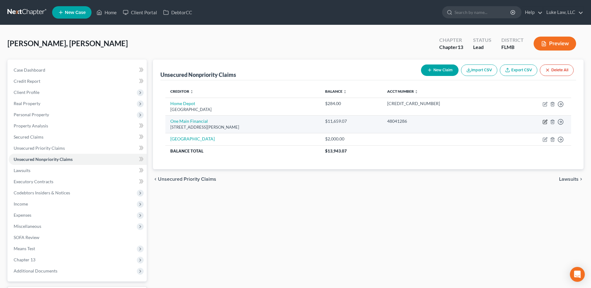
click at [545, 121] on icon "button" at bounding box center [545, 122] width 5 height 5
select select "9"
select select "14"
select select "0"
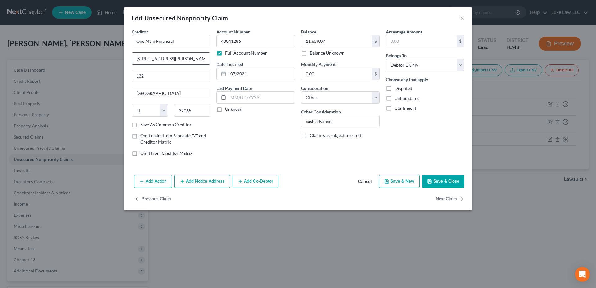
click at [173, 60] on input "868 Blanding Blvd" at bounding box center [171, 59] width 78 height 12
type input "8"
type input "PO box 1010"
click at [149, 74] on input "132" at bounding box center [171, 76] width 78 height 12
type input "1"
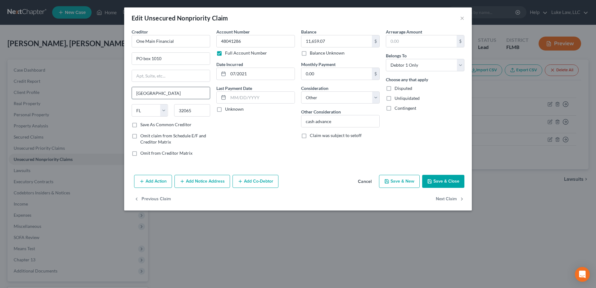
click at [163, 97] on input "Orange Park" at bounding box center [171, 93] width 78 height 12
type input "O"
type input "Evansville"
click at [163, 110] on select "State AL AK AR AZ CA CO CT DE DC FL GA GU HI ID IL IN IA KS KY LA ME MD MA MI M…" at bounding box center [150, 110] width 36 height 12
select select "15"
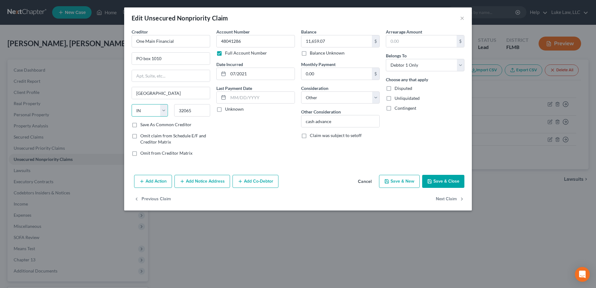
click at [132, 104] on select "State AL AK AR AZ CA CO CT DE DC FL GA GU HI ID IL IN IA KS KY LA ME MD MA MI M…" at bounding box center [150, 110] width 36 height 12
click at [196, 111] on input "32065" at bounding box center [192, 110] width 36 height 12
type input "3"
type input "4"
type input "47706"
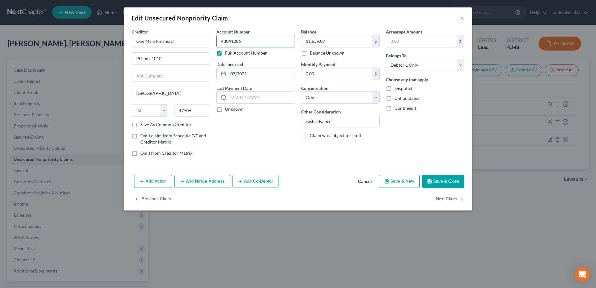
click at [255, 40] on input "48041286" at bounding box center [255, 41] width 79 height 12
type input "4"
type input "323374xxxxxxxxxx"
click at [255, 72] on input "07/2021" at bounding box center [261, 74] width 66 height 12
type input "0"
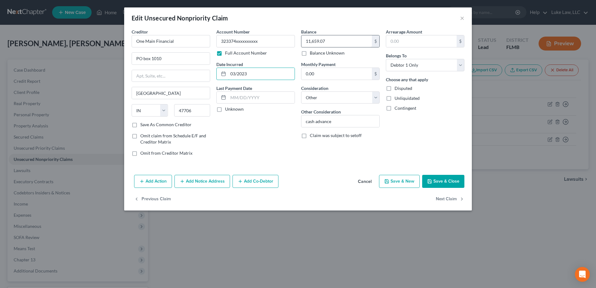
type input "03/2023"
click at [279, 42] on input "323374xxxxxxxxxx11,659.07" at bounding box center [255, 41] width 79 height 12
type input "323374xxxxxxxxxx"
click at [311, 42] on input "text" at bounding box center [336, 41] width 70 height 12
type input "11,816.00"
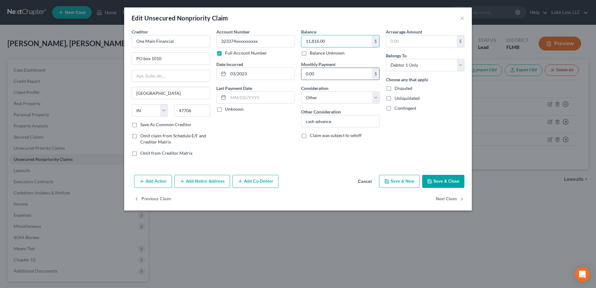
click at [333, 74] on input "0.00" at bounding box center [336, 74] width 70 height 12
type input "470.00"
click at [337, 123] on input "cash advance" at bounding box center [340, 121] width 78 height 12
type input "c"
type input "unsecured loan"
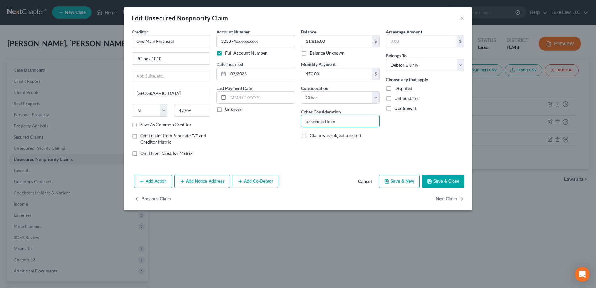
click at [436, 176] on button "Save & Close" at bounding box center [443, 181] width 42 height 13
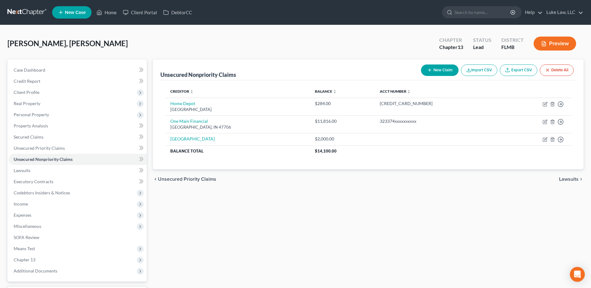
click at [443, 66] on button "New Claim" at bounding box center [440, 70] width 38 height 11
select select "0"
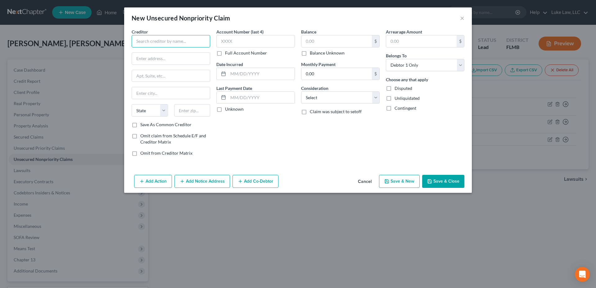
click at [148, 45] on input "text" at bounding box center [171, 41] width 79 height 12
type input "SYNCB/Car Care Mavis Tire"
type input "PO Box 71757"
type input "Philadelphia"
select select "39"
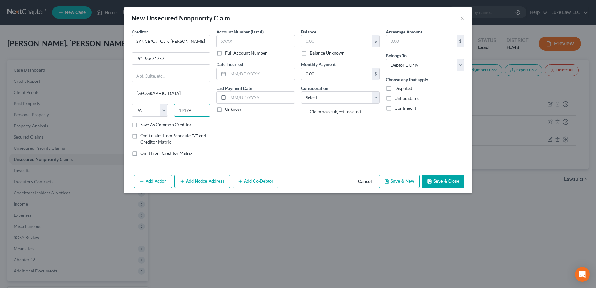
type input "19176"
click at [225, 55] on label "Full Account Number" at bounding box center [246, 53] width 42 height 6
click at [228, 54] on input "Full Account Number" at bounding box center [230, 52] width 4 height 4
click at [225, 38] on input "text" at bounding box center [255, 41] width 79 height 12
type input "650159xxxxxxxxxx"
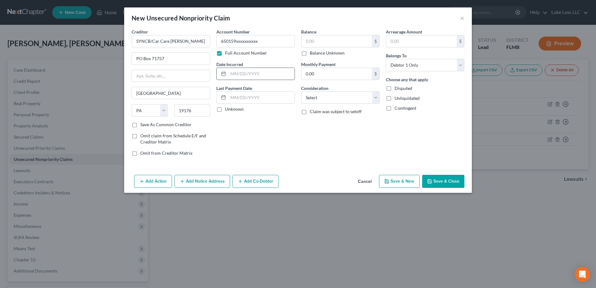
click at [236, 72] on input "text" at bounding box center [261, 74] width 66 height 12
type input "11/2017"
click at [316, 40] on input "text" at bounding box center [336, 41] width 70 height 12
type input "807.00"
click at [376, 100] on select "Select Cable / Satellite Services Collection Agency Credit Card Debt Debt Couns…" at bounding box center [340, 98] width 79 height 12
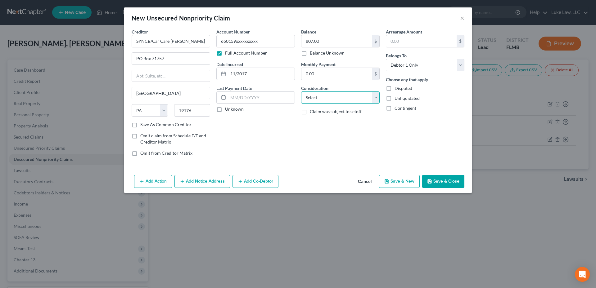
select select "2"
click at [301, 92] on select "Select Cable / Satellite Services Collection Agency Credit Card Debt Debt Couns…" at bounding box center [340, 98] width 79 height 12
click at [450, 178] on button "Save & Close" at bounding box center [443, 181] width 42 height 13
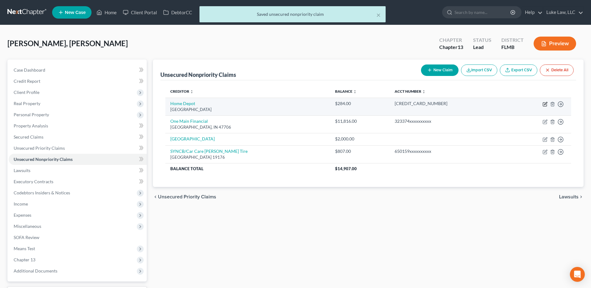
click at [546, 103] on icon "button" at bounding box center [545, 104] width 5 height 5
select select "26"
select select "2"
select select "0"
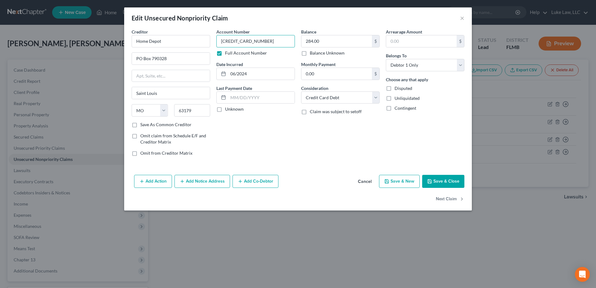
click at [277, 42] on input "6035 3210 3817 5838" at bounding box center [255, 41] width 79 height 12
click at [261, 75] on input "06/2024" at bounding box center [261, 74] width 66 height 12
type input "0"
type input "03/2023"
click at [335, 41] on input "284.00" at bounding box center [336, 41] width 70 height 12
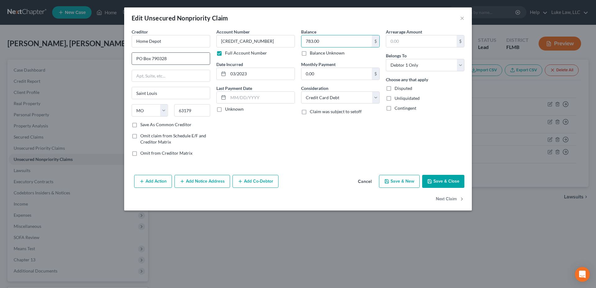
type input "783.00"
click at [172, 56] on input "PO Box 790328" at bounding box center [171, 59] width 78 height 12
type input "PO Box 6497"
click at [170, 93] on input "Saint Louis" at bounding box center [171, 93] width 78 height 12
type input "S"
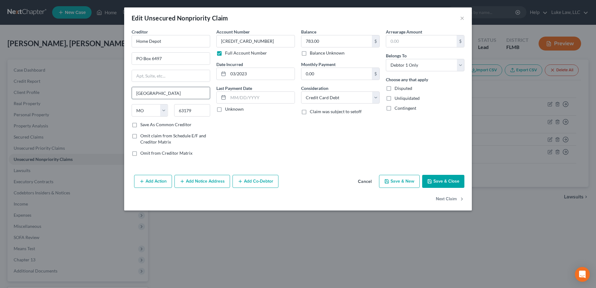
type input "Sioux Falls"
select select "9"
type input "57117"
click at [436, 183] on button "Save & Close" at bounding box center [443, 181] width 42 height 13
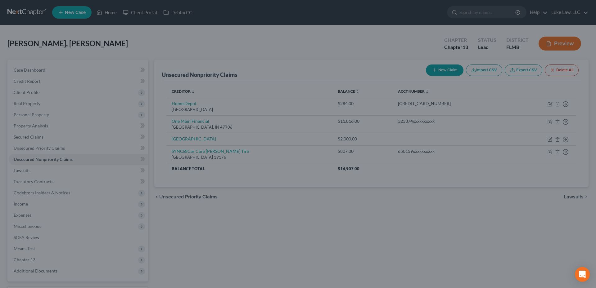
select select "9"
type input "0"
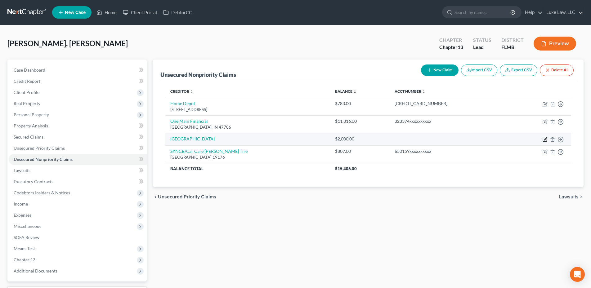
click at [545, 141] on icon "button" at bounding box center [545, 139] width 5 height 5
select select "9"
select select "0"
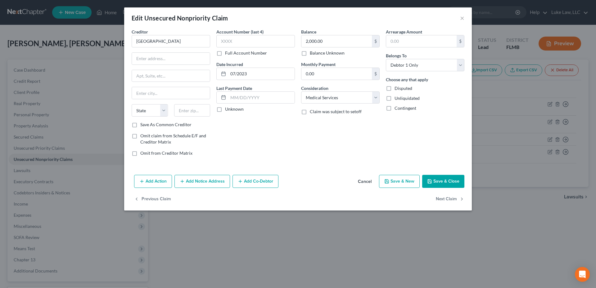
click at [443, 183] on button "Save & Close" at bounding box center [443, 181] width 42 height 13
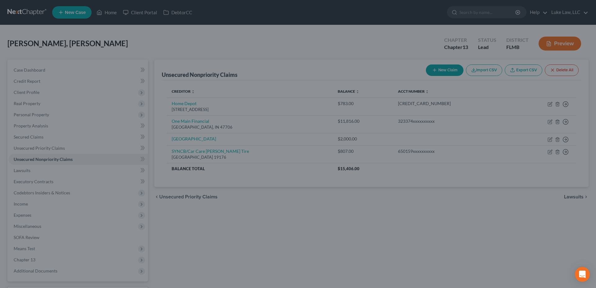
type input "0"
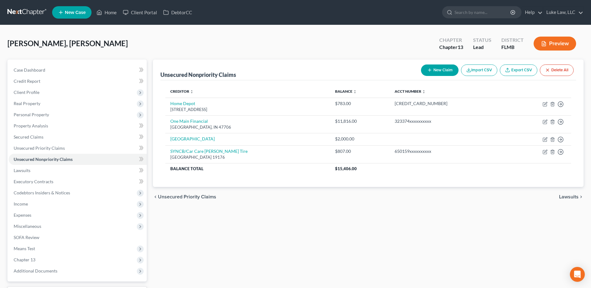
click at [435, 68] on button "New Claim" at bounding box center [440, 70] width 38 height 11
select select "0"
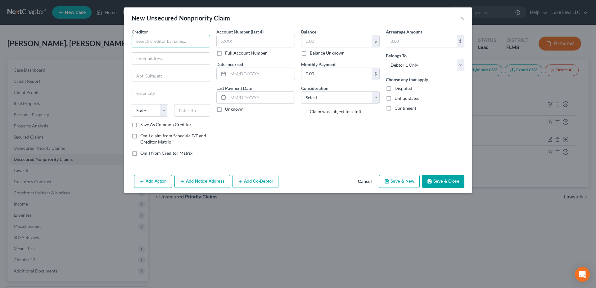
click at [179, 39] on input "text" at bounding box center [171, 41] width 79 height 12
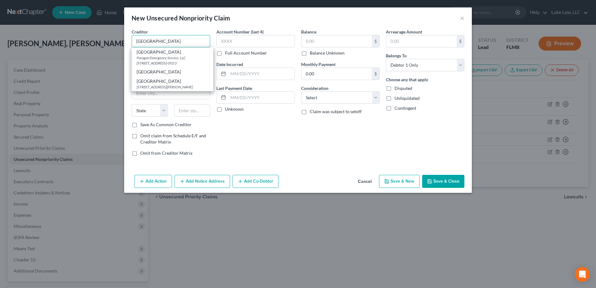
type input "Orange Park Medical Center"
click at [223, 40] on input "text" at bounding box center [255, 41] width 79 height 12
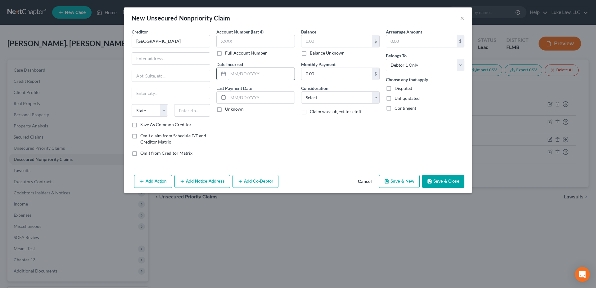
click at [236, 75] on input "text" at bounding box center [261, 74] width 66 height 12
type input "07/2024"
click at [319, 41] on input "text" at bounding box center [336, 41] width 70 height 12
type input "1,900.00"
click at [377, 99] on select "Select Cable / Satellite Services Collection Agency Credit Card Debt Debt Couns…" at bounding box center [340, 98] width 79 height 12
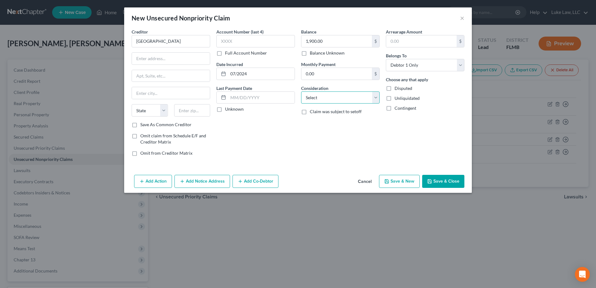
select select "9"
click at [301, 92] on select "Select Cable / Satellite Services Collection Agency Credit Card Debt Debt Couns…" at bounding box center [340, 98] width 79 height 12
click at [440, 180] on button "Save & Close" at bounding box center [443, 181] width 42 height 13
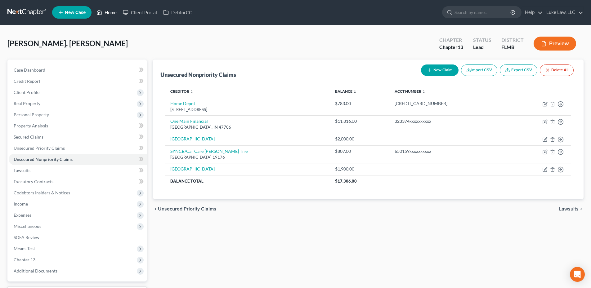
click at [111, 9] on link "Home" at bounding box center [106, 12] width 26 height 11
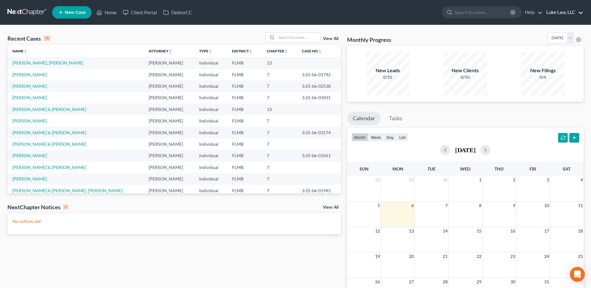
click at [562, 11] on link "Luke Law, LLC" at bounding box center [564, 12] width 40 height 11
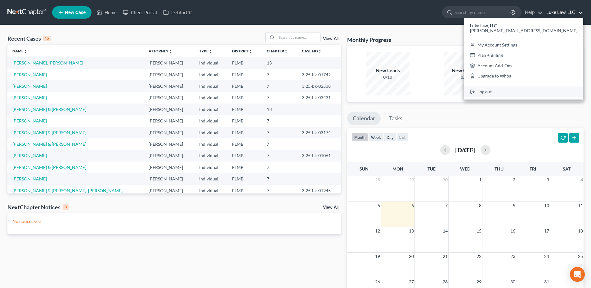
click at [546, 94] on link "Log out" at bounding box center [523, 92] width 119 height 11
